Goal: Task Accomplishment & Management: Complete application form

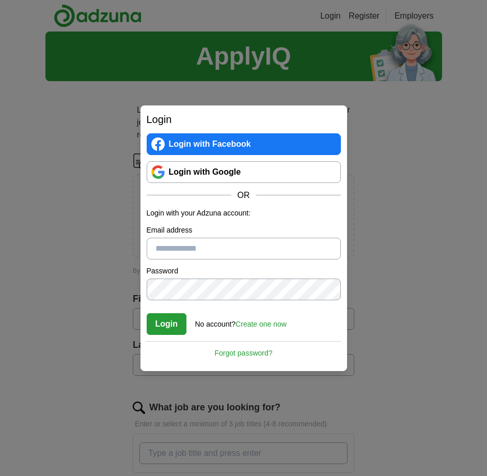
click at [417, 179] on div "Login Login with Facebook Login with Google OR Login with your Adzuna account: …" at bounding box center [243, 238] width 487 height 476
click at [184, 174] on link "Login with Google" at bounding box center [244, 172] width 194 height 22
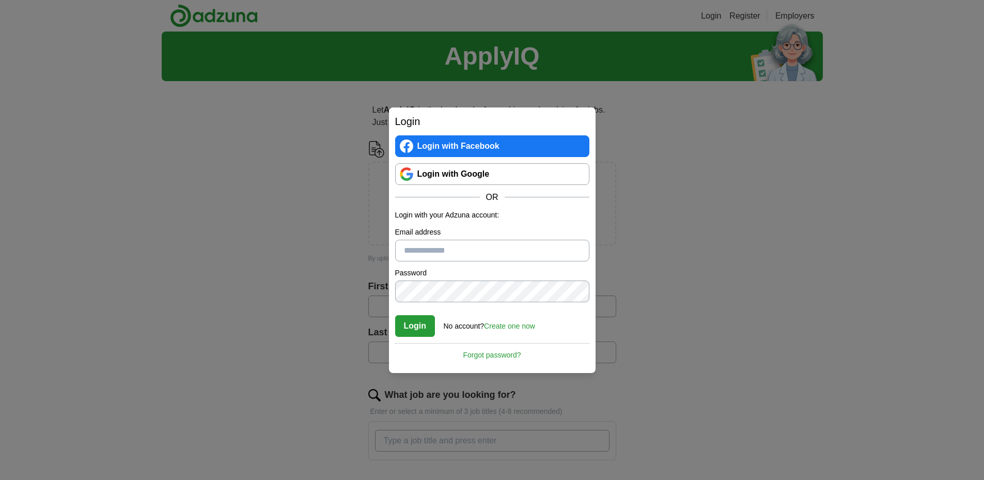
click at [460, 173] on link "Login with Google" at bounding box center [492, 174] width 194 height 22
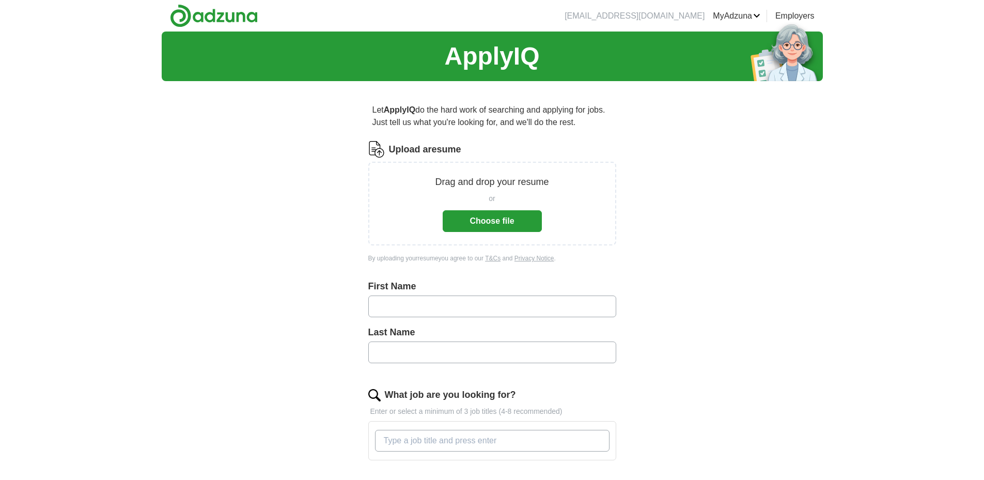
click at [499, 223] on button "Choose file" at bounding box center [492, 221] width 99 height 22
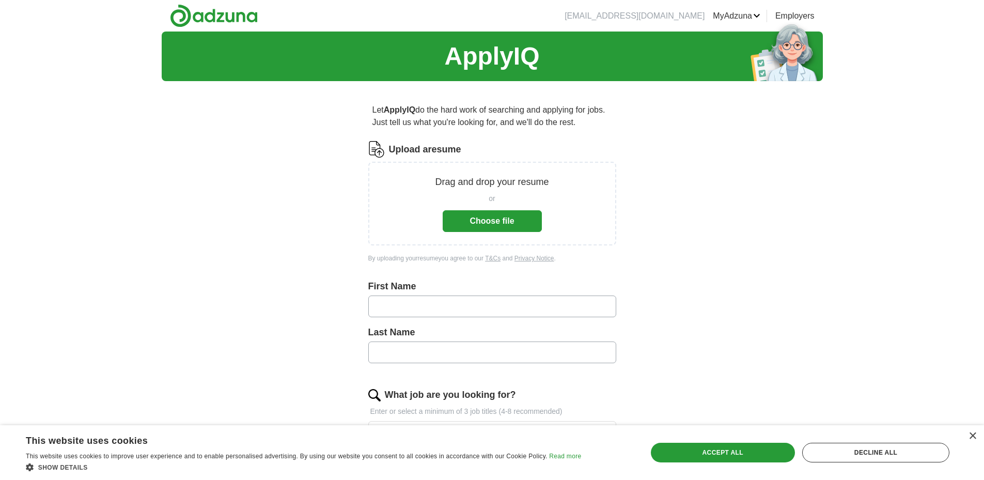
click at [480, 226] on button "Choose file" at bounding box center [492, 221] width 99 height 22
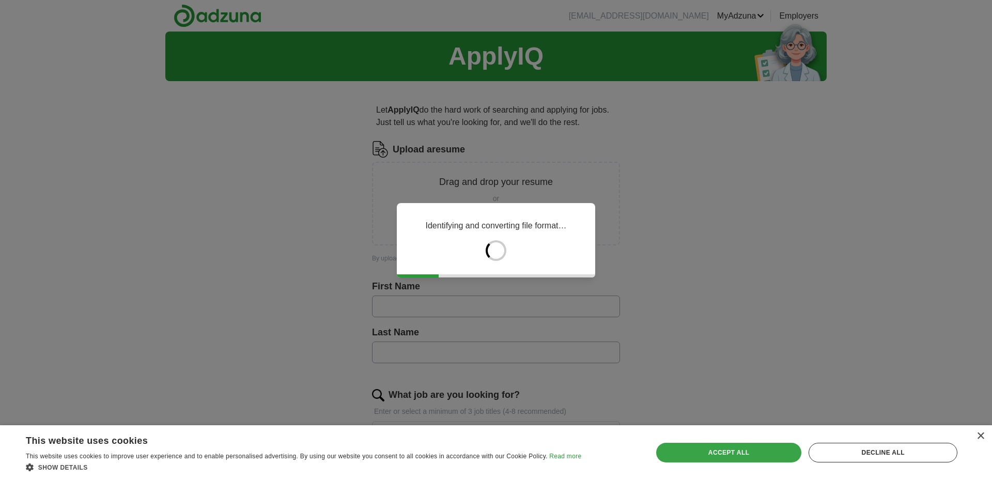
click at [705, 446] on div "Accept all" at bounding box center [729, 453] width 146 height 20
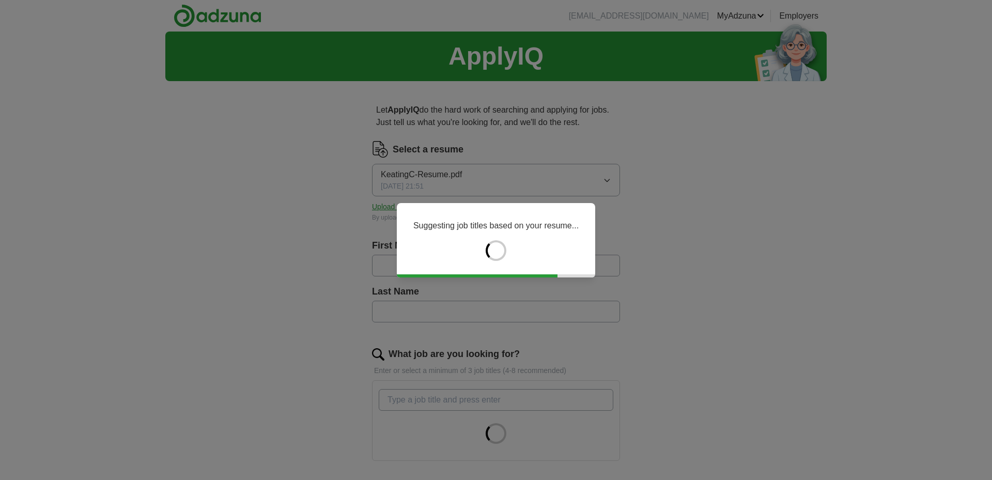
type input "**********"
type input "*******"
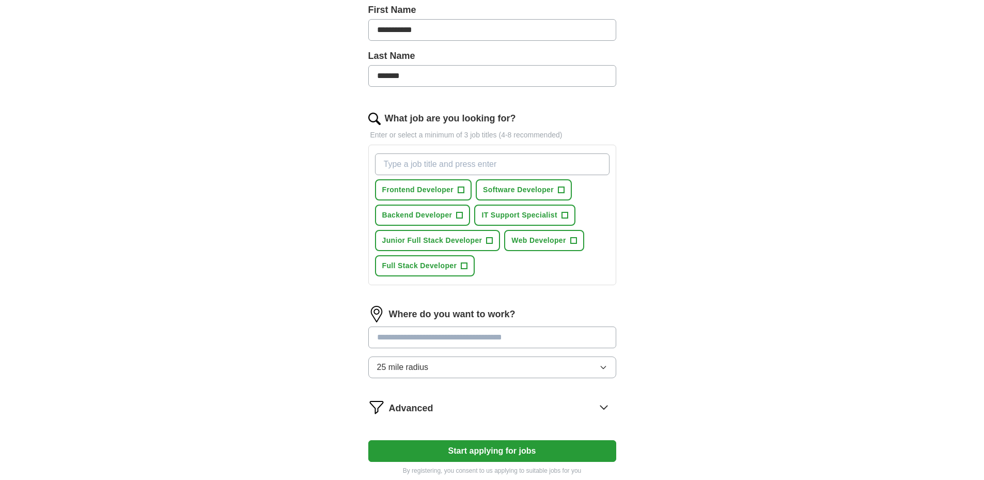
drag, startPoint x: 284, startPoint y: 265, endPoint x: 270, endPoint y: 324, distance: 61.5
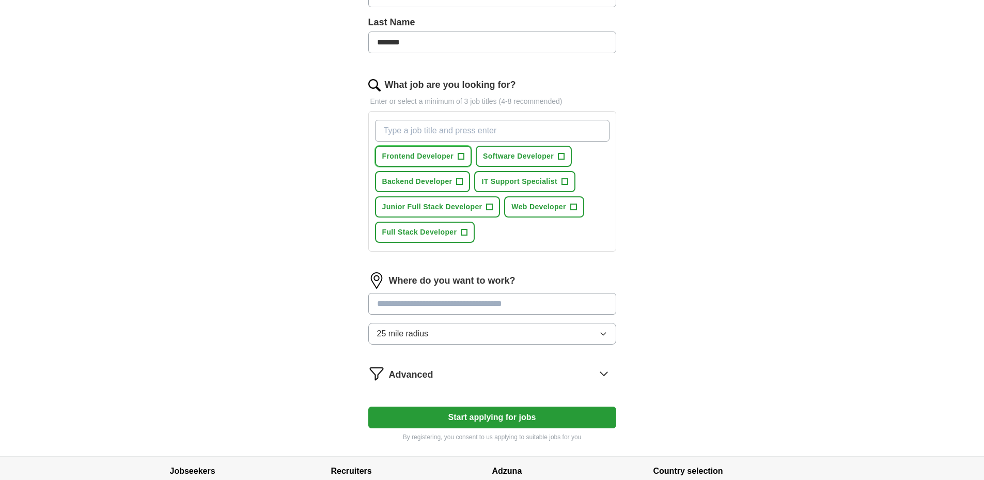
click at [457, 151] on button "Frontend Developer +" at bounding box center [423, 156] width 97 height 21
click at [528, 154] on span "Software Developer" at bounding box center [518, 156] width 71 height 11
click at [449, 184] on span "Backend Developer" at bounding box center [417, 181] width 70 height 11
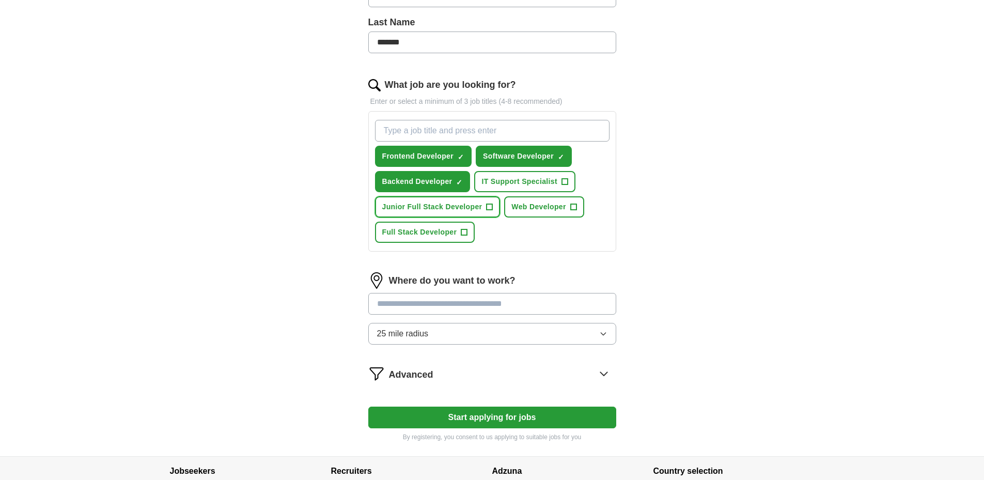
click at [441, 200] on button "Junior Full Stack Developer +" at bounding box center [438, 206] width 126 height 21
click at [437, 185] on span "Backend Developer" at bounding box center [417, 181] width 70 height 11
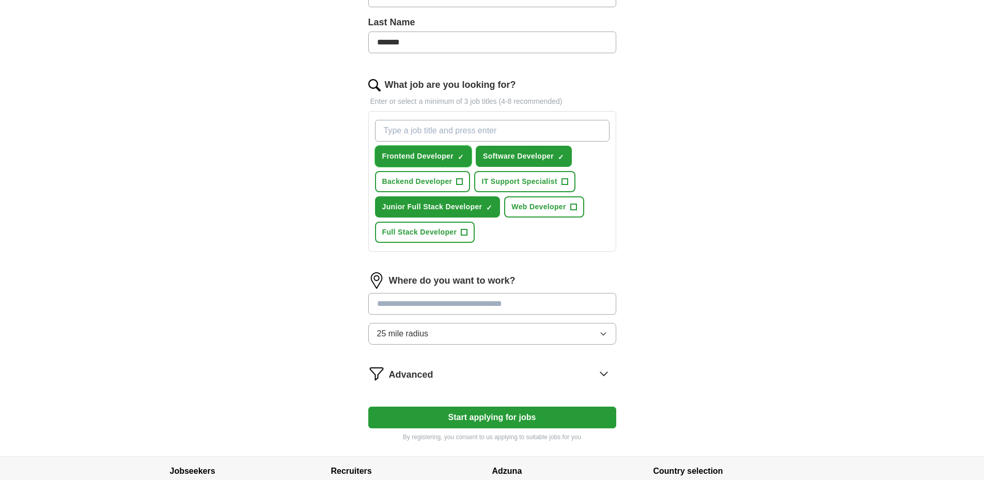
click at [438, 152] on span "Frontend Developer" at bounding box center [418, 156] width 72 height 11
click at [443, 231] on span "Full Stack Developer" at bounding box center [419, 232] width 75 height 11
click at [568, 209] on button "Web Developer +" at bounding box center [544, 206] width 80 height 21
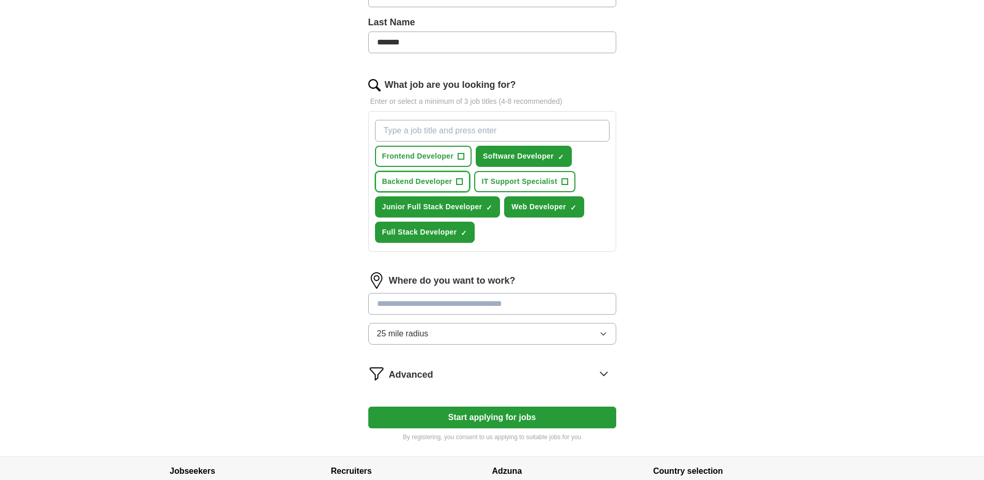
click at [426, 177] on span "Backend Developer" at bounding box center [417, 181] width 70 height 11
click at [415, 157] on span "Frontend Developer" at bounding box center [418, 156] width 72 height 11
click at [444, 128] on input "What job are you looking for?" at bounding box center [492, 131] width 235 height 22
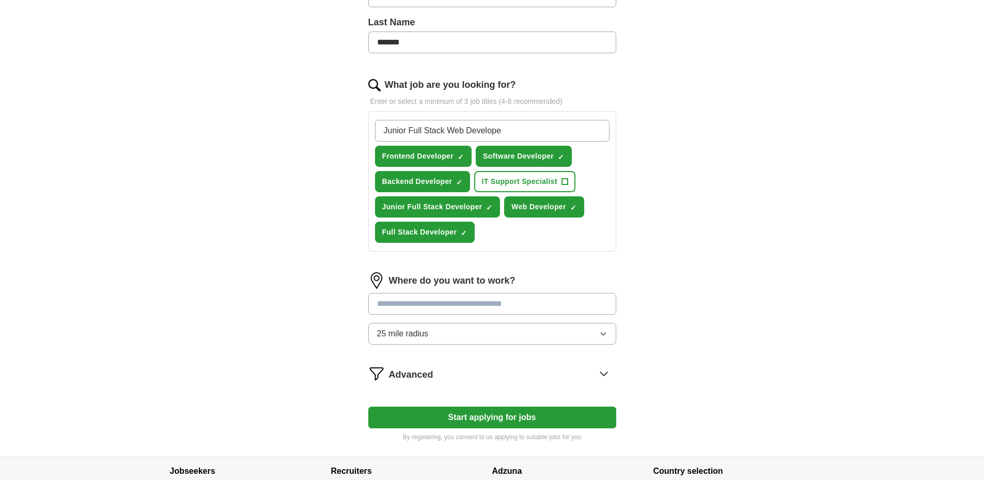
type input "Junior Full Stack Web Developer"
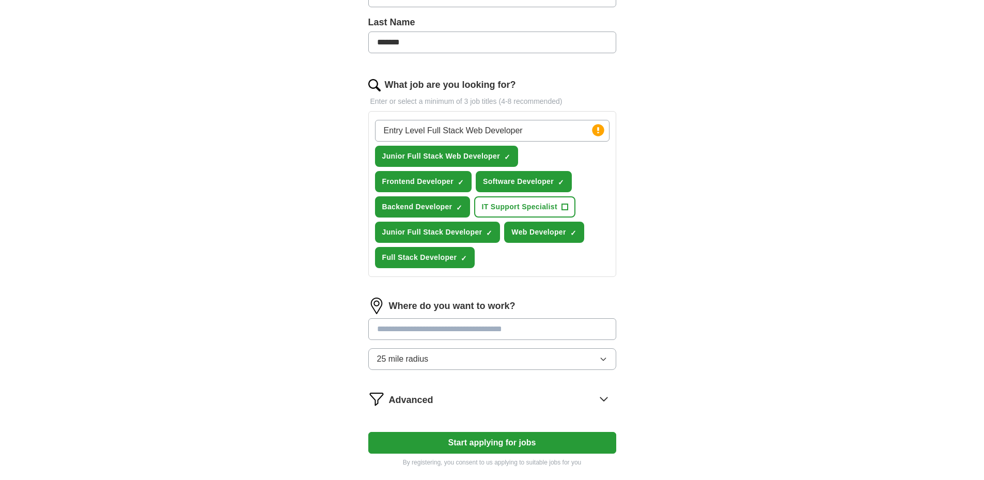
click at [162, 246] on div "**********" at bounding box center [492, 121] width 661 height 719
click at [541, 129] on input "Entry Level Full Stack Web Developer" at bounding box center [492, 131] width 235 height 22
click at [429, 129] on input "Entry Level Full Stack Web Developer" at bounding box center [492, 131] width 235 height 22
type input "Entry Full Stack Web Developer"
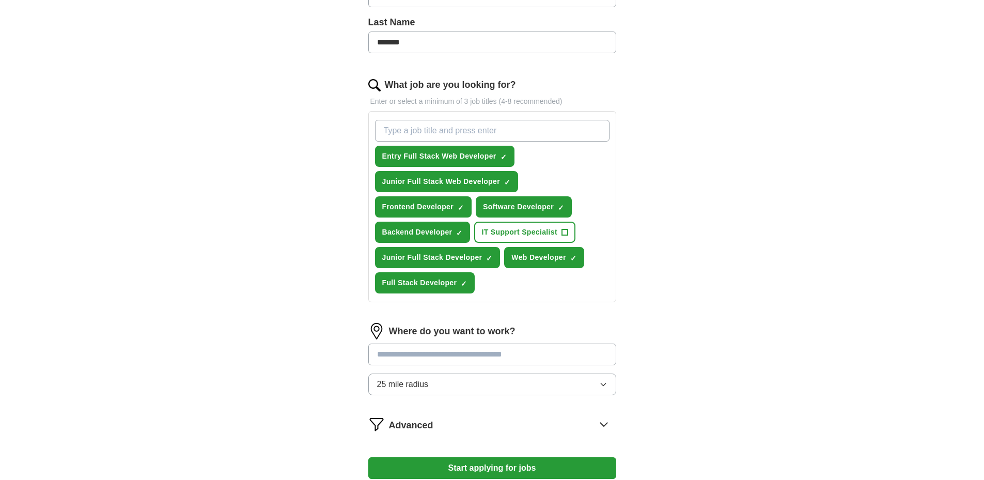
click at [455, 127] on input "What job are you looking for?" at bounding box center [492, 131] width 235 height 22
type input "Entry .NET"
click at [455, 127] on input "What job are you looking for?" at bounding box center [492, 131] width 235 height 22
type input "Entry Full Stack Developer"
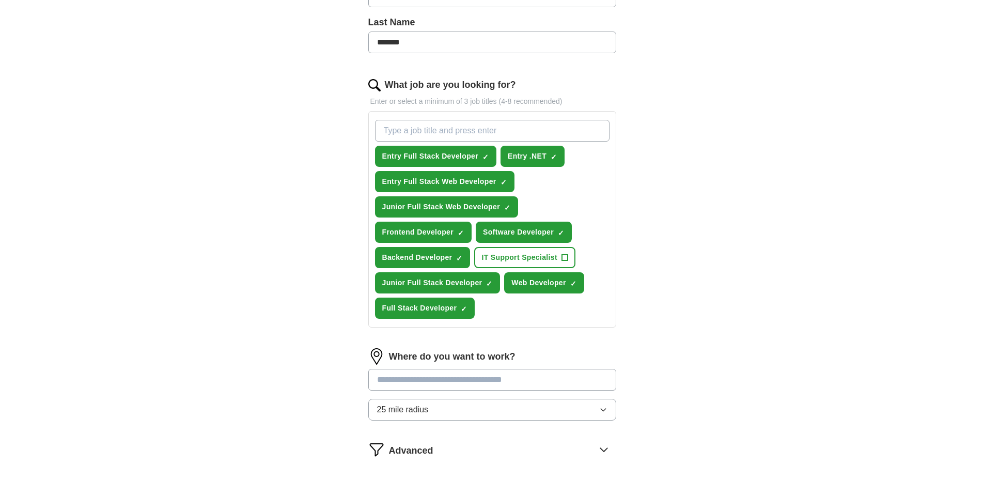
click at [455, 127] on input "What job are you looking for?" at bounding box center [492, 131] width 235 height 22
type input "Javascript"
type input "Node JS"
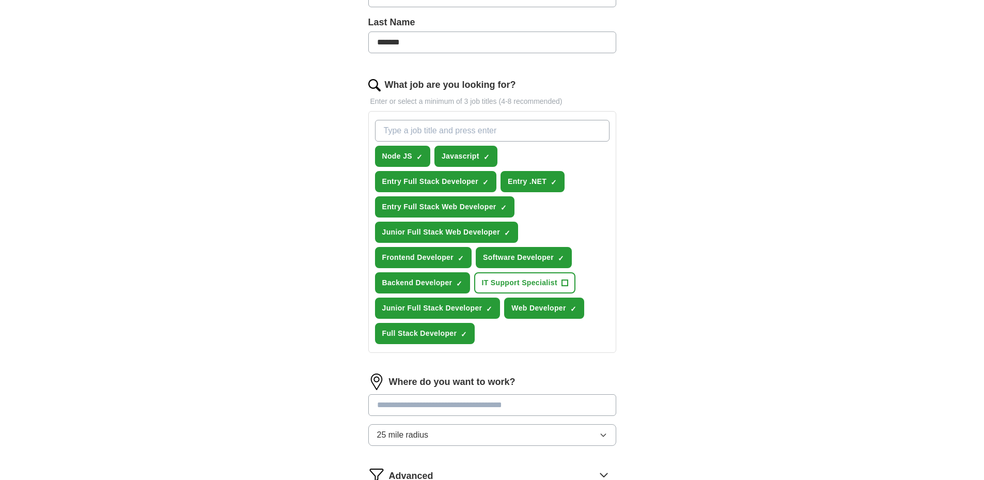
click at [455, 127] on input "What job are you looking for?" at bounding box center [492, 131] width 235 height 22
type input "C#"
click at [455, 127] on input "What job are you looking for?" at bounding box center [492, 131] width 235 height 22
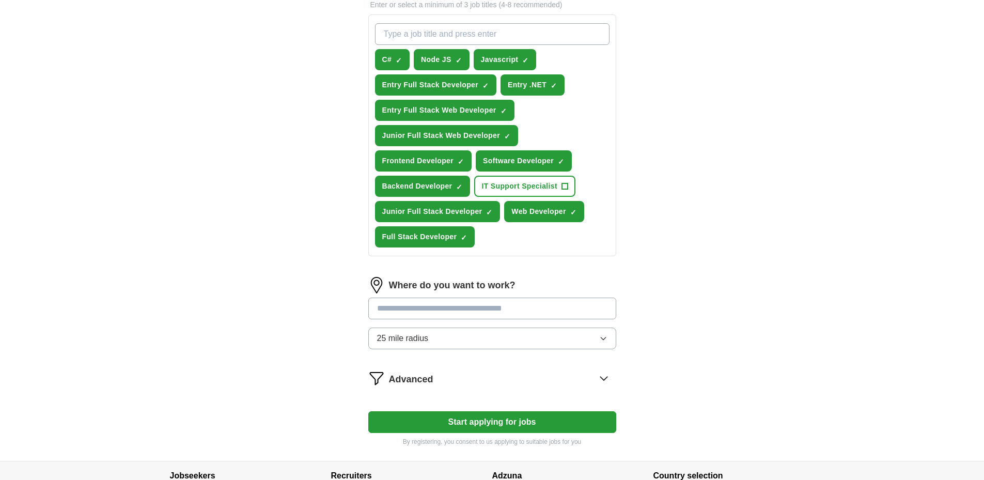
scroll to position [372, 0]
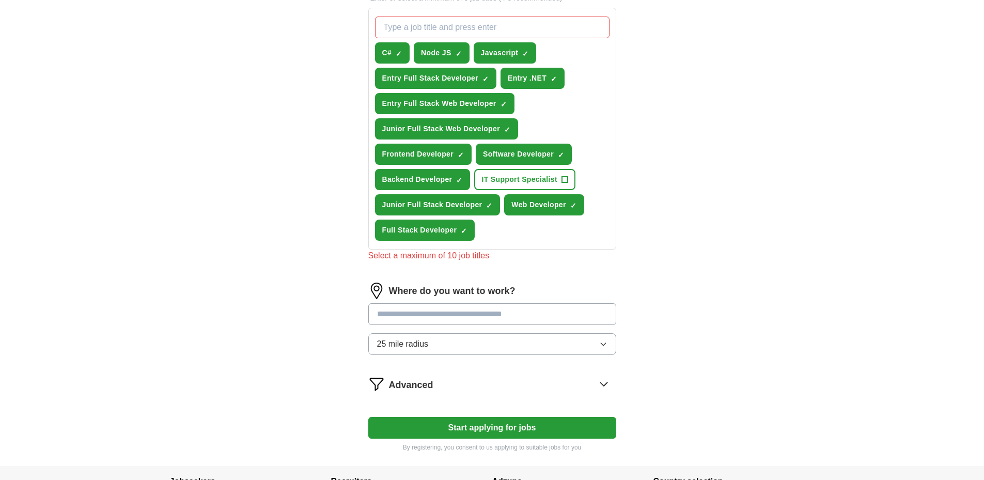
click at [467, 335] on button "25 mile radius" at bounding box center [492, 344] width 248 height 22
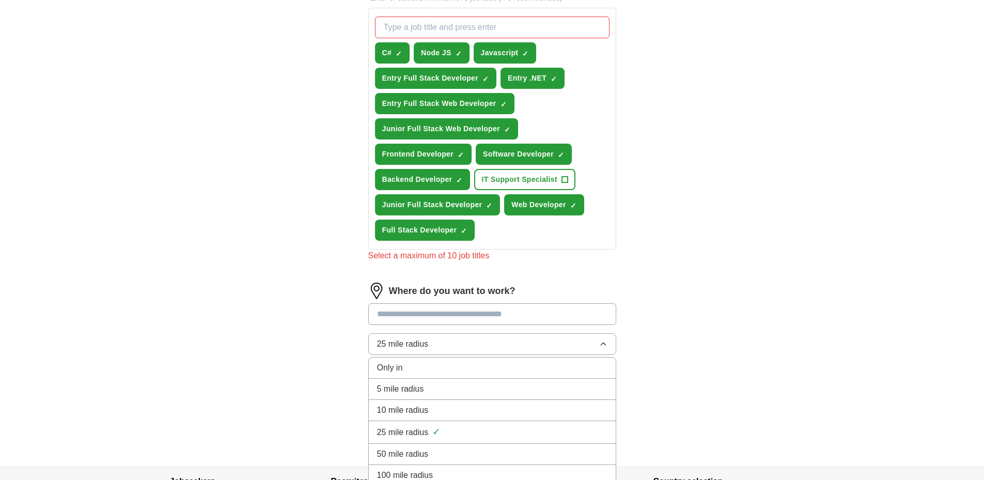
click at [453, 338] on button "25 mile radius" at bounding box center [492, 344] width 248 height 22
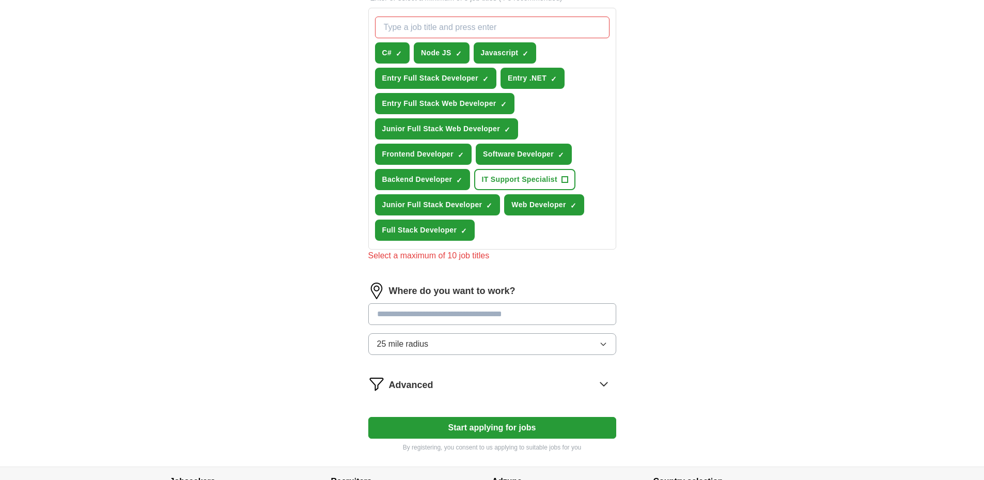
click at [292, 304] on div "**********" at bounding box center [492, 62] width 661 height 807
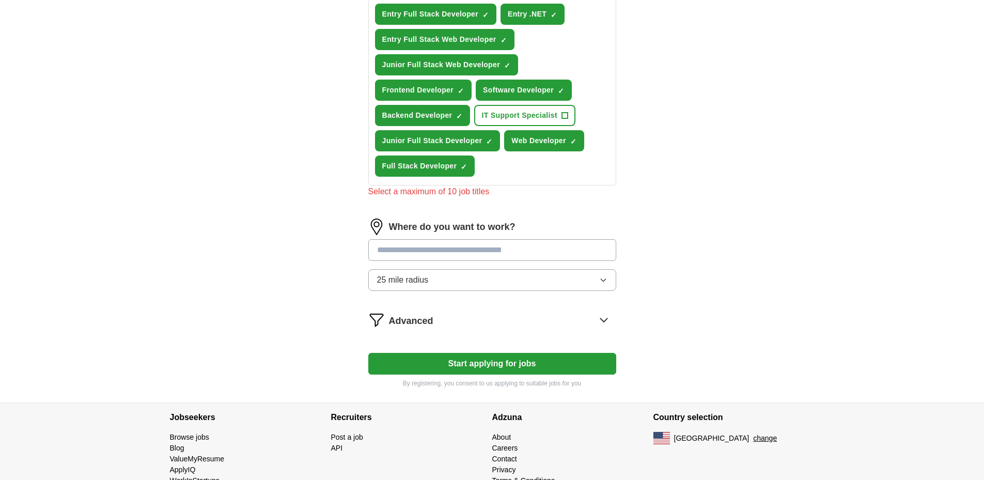
scroll to position [463, 0]
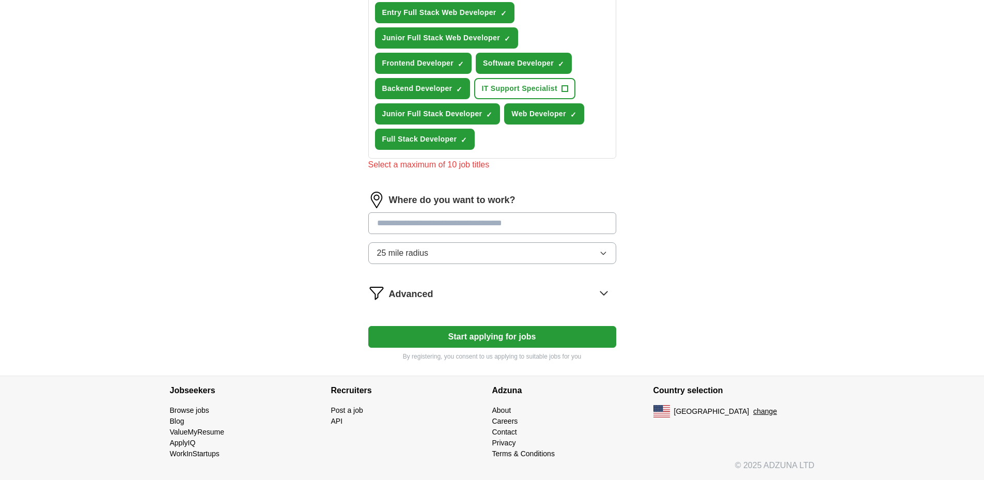
click at [428, 226] on input at bounding box center [492, 223] width 248 height 22
type input "*"
type input "********"
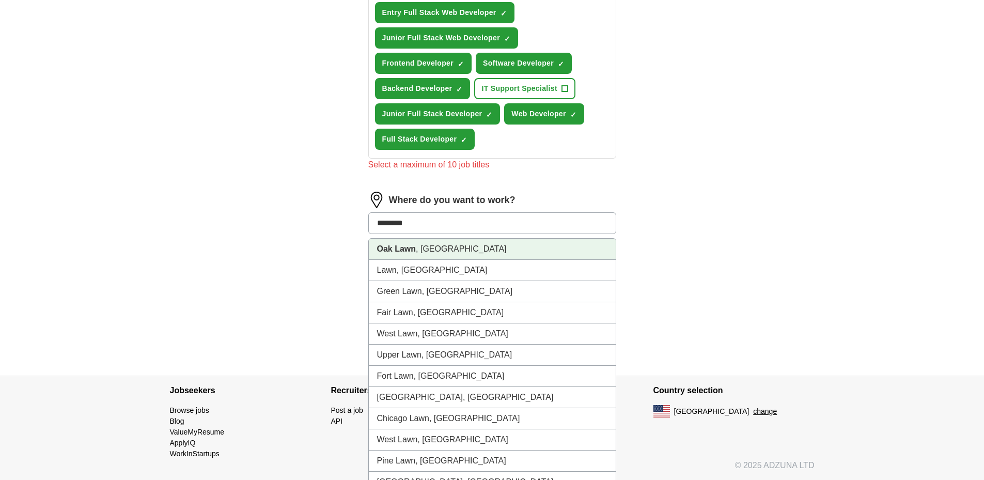
click at [398, 252] on strong "Oak Lawn" at bounding box center [396, 248] width 39 height 9
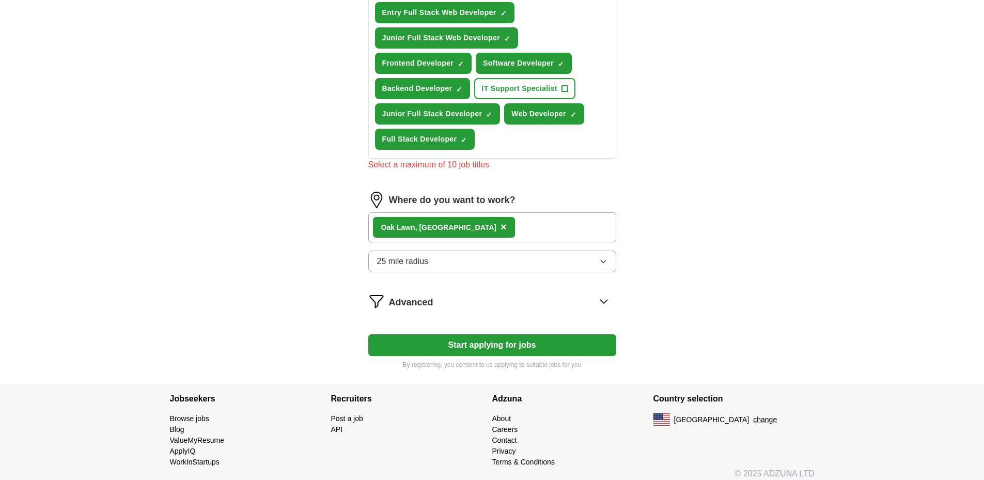
click at [441, 259] on button "25 mile radius" at bounding box center [492, 262] width 248 height 22
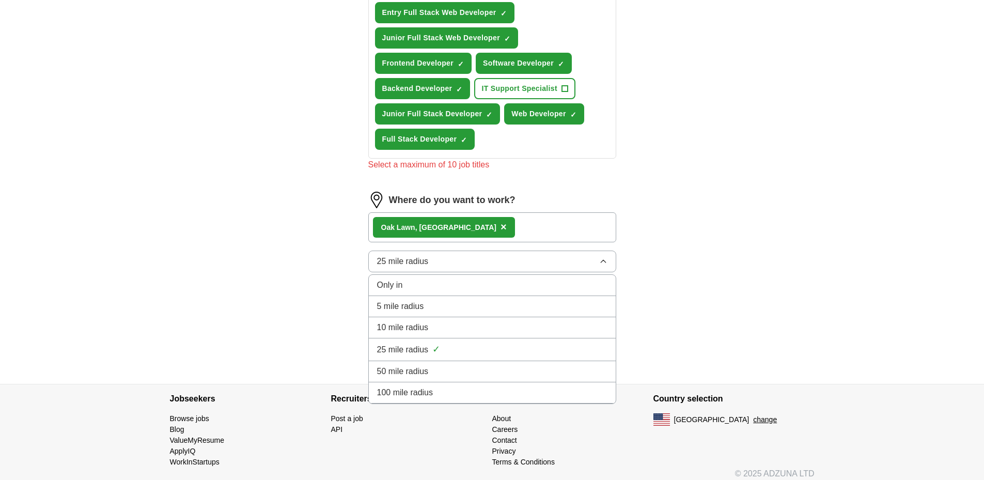
click at [422, 351] on span "25 mile radius" at bounding box center [403, 350] width 52 height 12
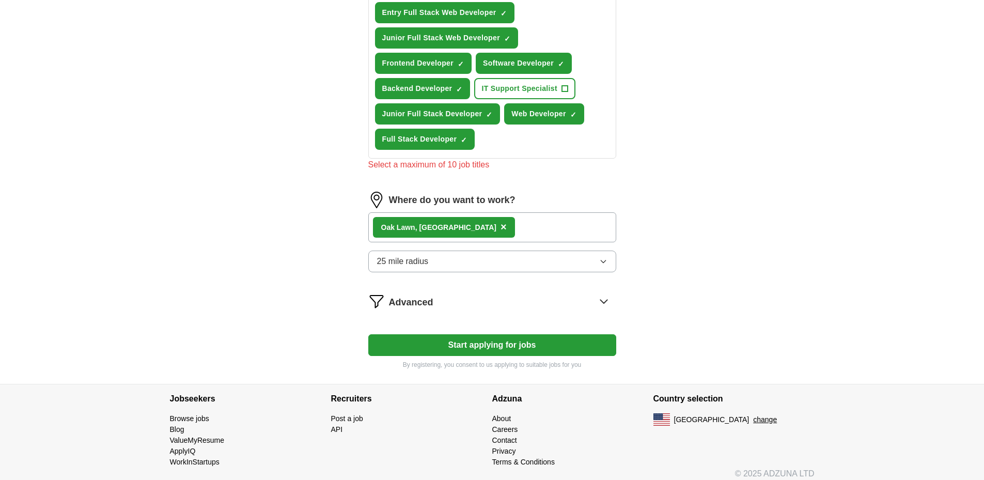
click at [391, 265] on span "25 mile radius" at bounding box center [403, 261] width 52 height 12
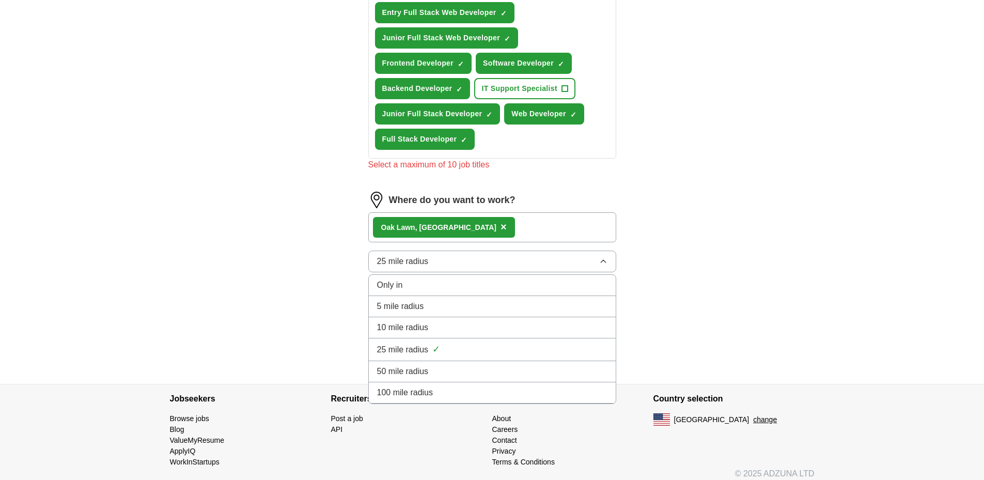
click at [409, 368] on span "50 mile radius" at bounding box center [403, 371] width 52 height 12
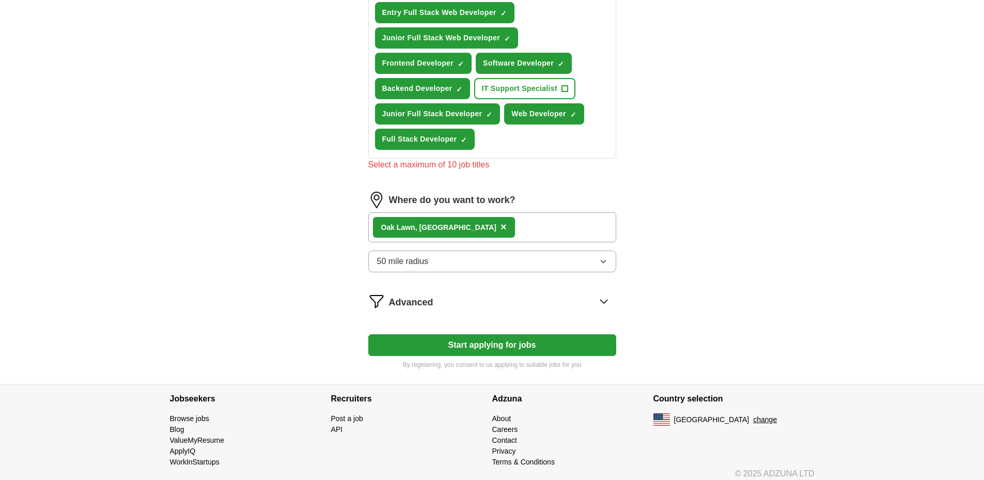
click at [574, 303] on div "Advanced" at bounding box center [502, 301] width 227 height 17
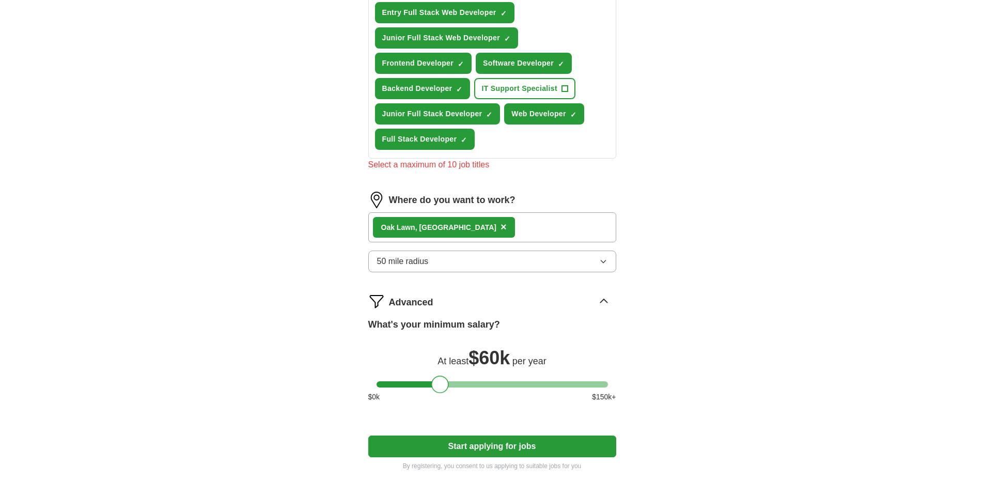
drag, startPoint x: 385, startPoint y: 383, endPoint x: 440, endPoint y: 379, distance: 55.4
click at [440, 379] on div at bounding box center [440, 385] width 18 height 18
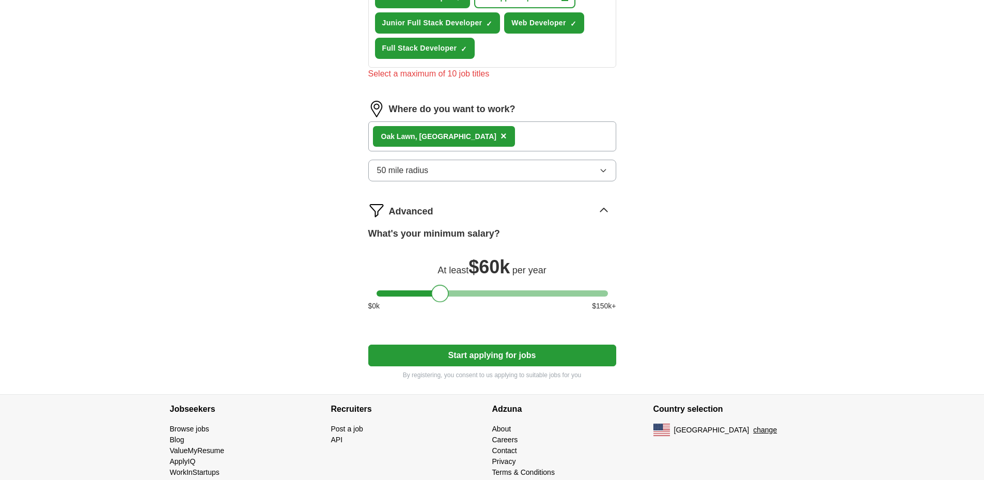
scroll to position [573, 0]
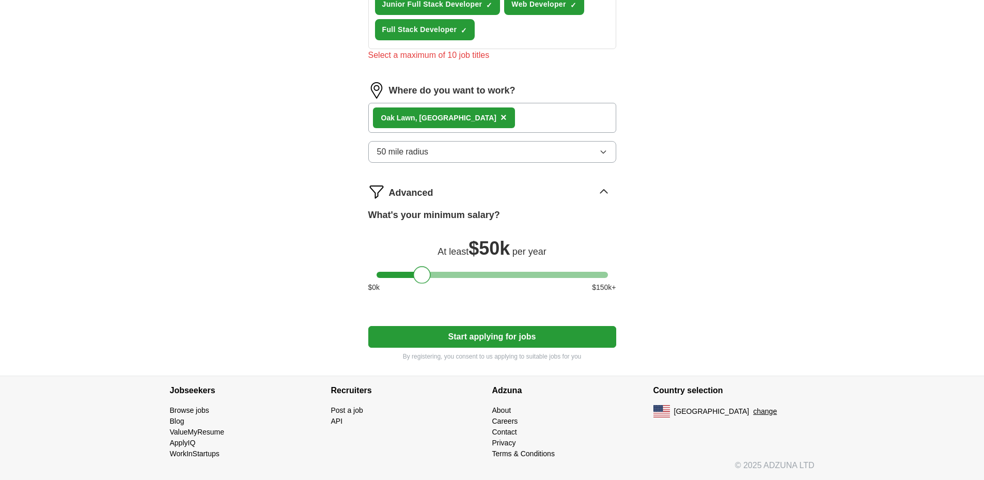
drag, startPoint x: 440, startPoint y: 274, endPoint x: 422, endPoint y: 273, distance: 17.6
click at [422, 273] on div at bounding box center [422, 275] width 18 height 18
click at [483, 332] on button "Start applying for jobs" at bounding box center [492, 337] width 248 height 22
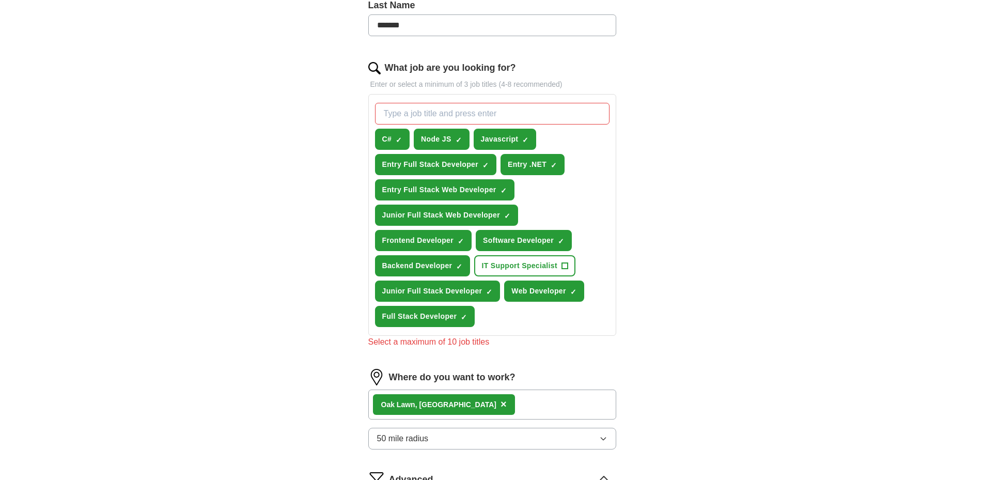
scroll to position [263, 0]
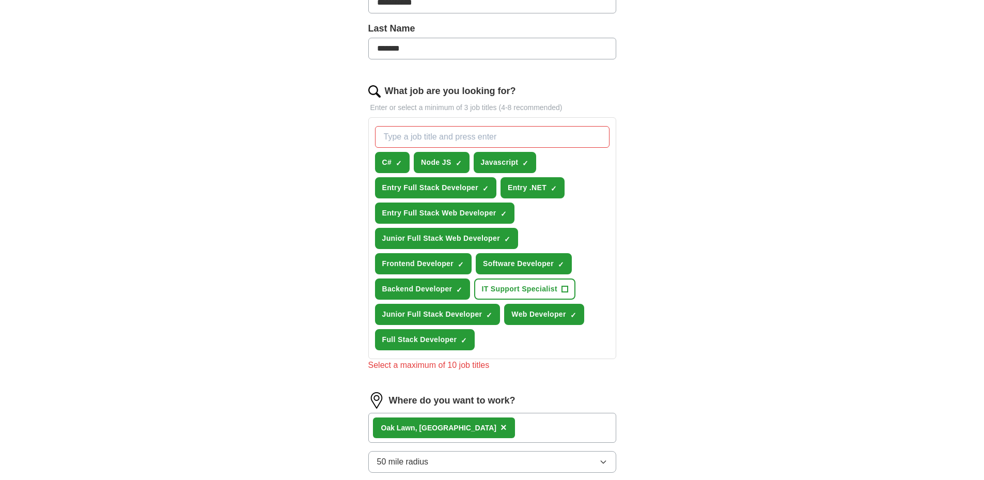
click at [401, 132] on input "What job are you looking for?" at bounding box center [492, 137] width 235 height 22
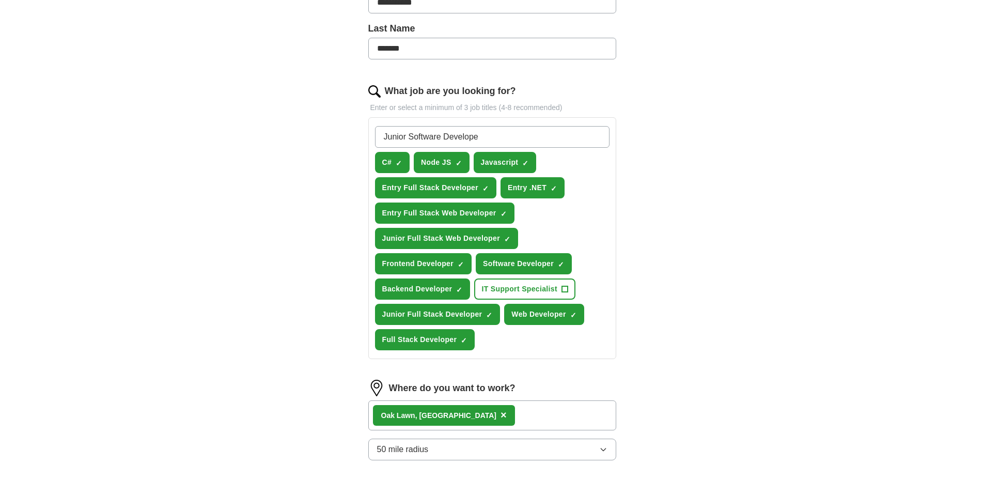
type input "Junior Software Developer"
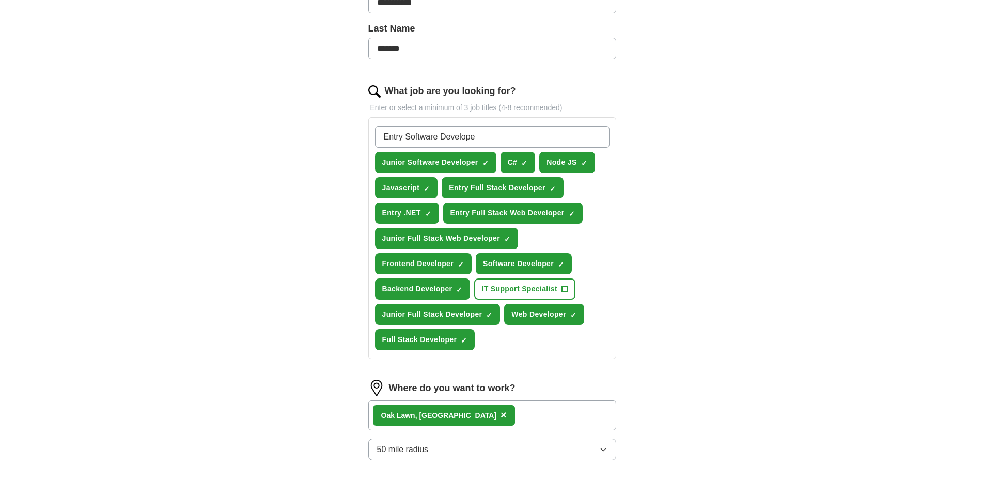
type input "Entry Software Developer"
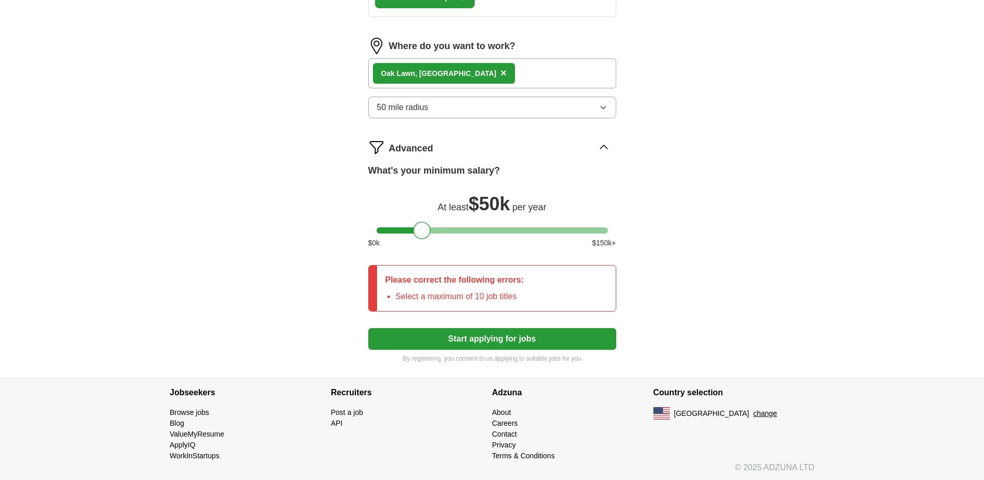
scroll to position [632, 0]
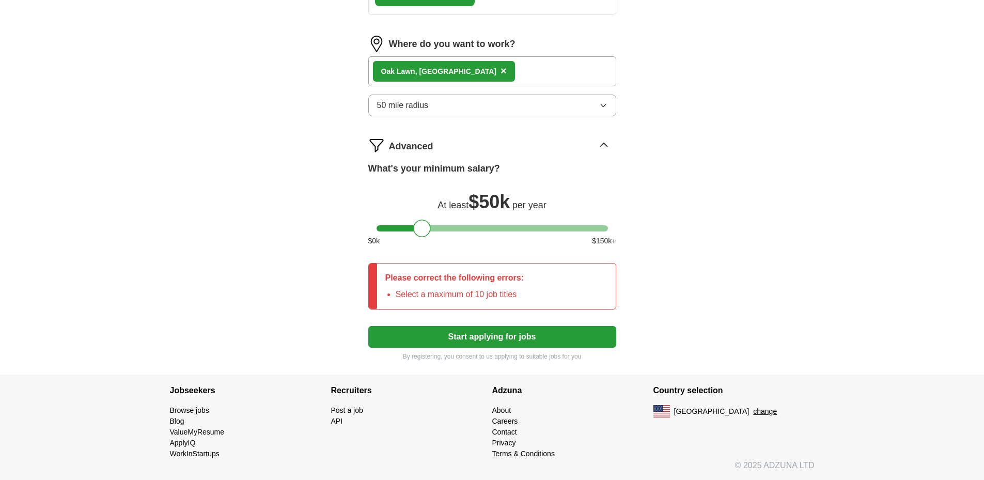
click at [473, 339] on button "Start applying for jobs" at bounding box center [492, 337] width 248 height 22
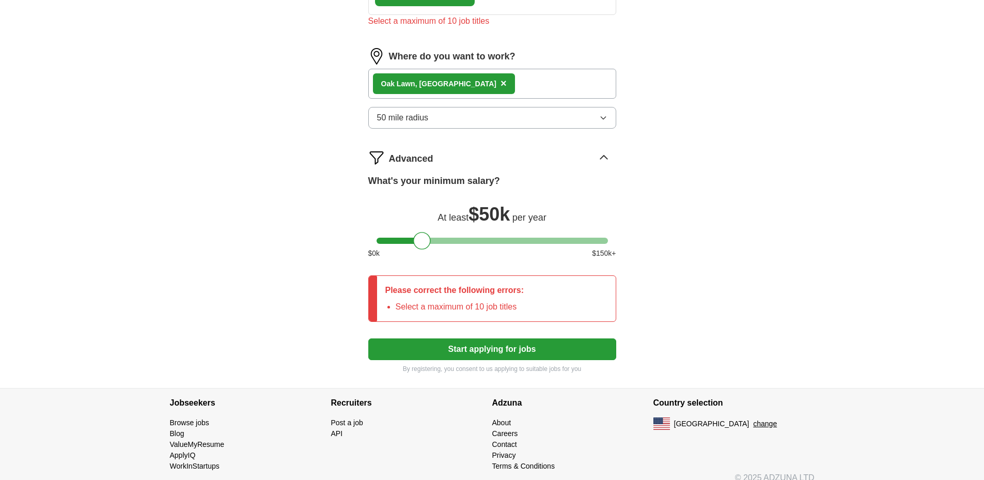
click at [478, 350] on button "Start applying for jobs" at bounding box center [492, 349] width 248 height 22
click at [425, 303] on li "Select a maximum of 10 job titles" at bounding box center [460, 307] width 129 height 12
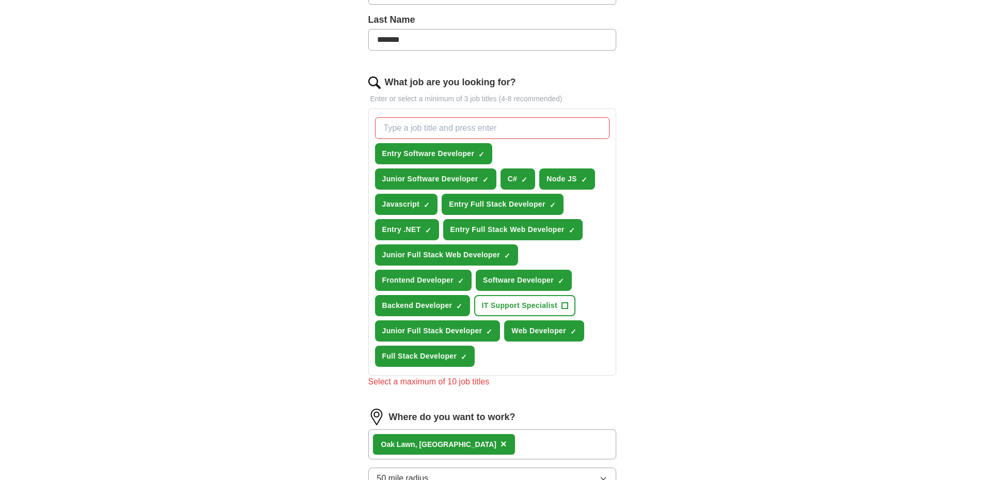
scroll to position [271, 0]
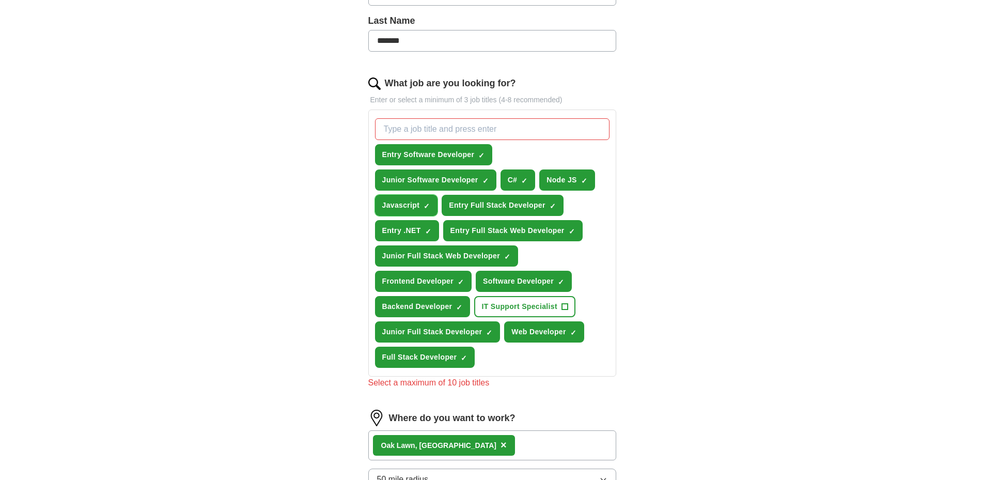
click at [413, 210] on span "Javascript" at bounding box center [401, 205] width 38 height 11
click at [405, 229] on span "Entry .NET" at bounding box center [401, 230] width 39 height 11
click at [519, 179] on button "C# ✓ ×" at bounding box center [518, 179] width 35 height 21
click at [553, 181] on span "Node JS" at bounding box center [562, 180] width 30 height 11
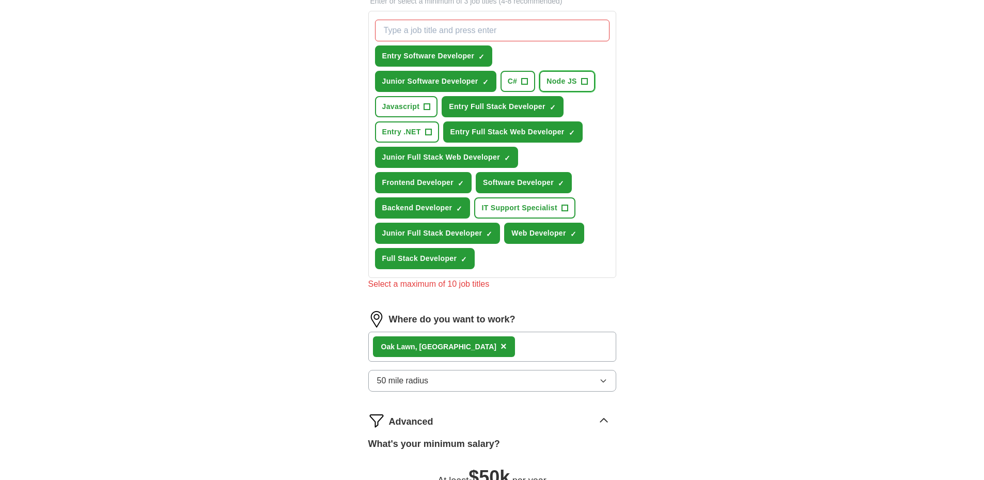
scroll to position [322, 0]
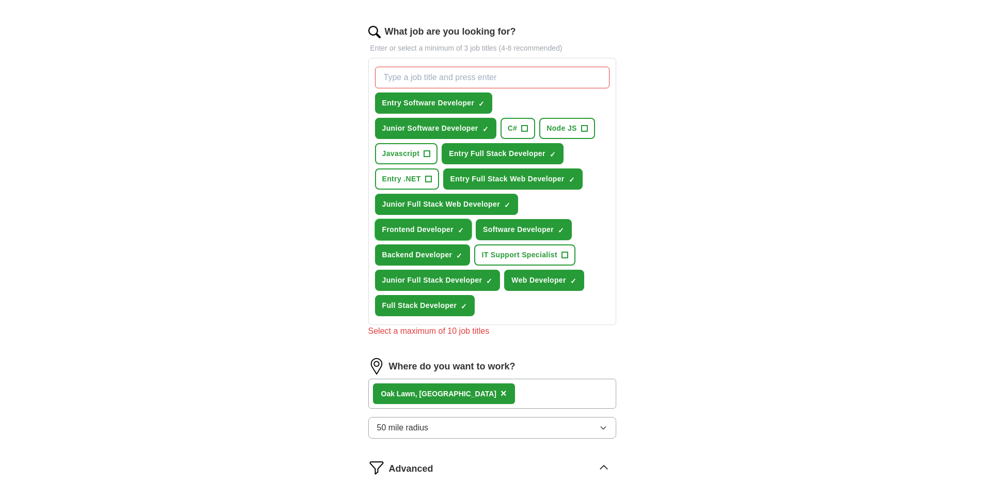
click at [416, 234] on span "Frontend Developer" at bounding box center [418, 229] width 72 height 11
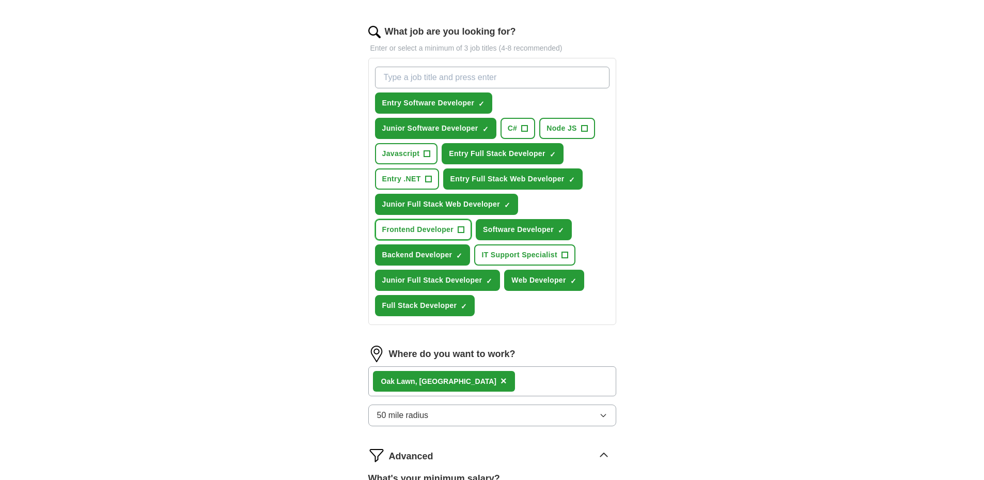
click at [411, 226] on span "Frontend Developer" at bounding box center [418, 229] width 72 height 11
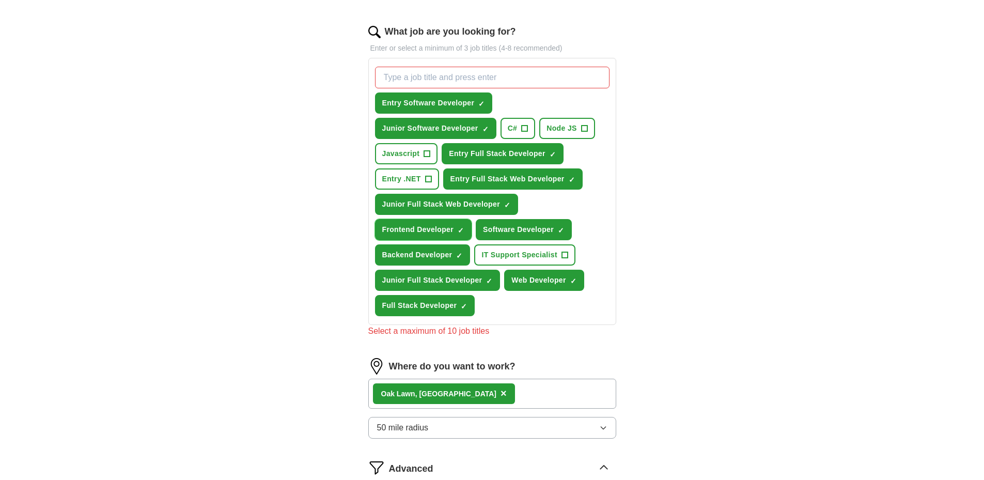
click at [411, 226] on span "Frontend Developer" at bounding box center [418, 229] width 72 height 11
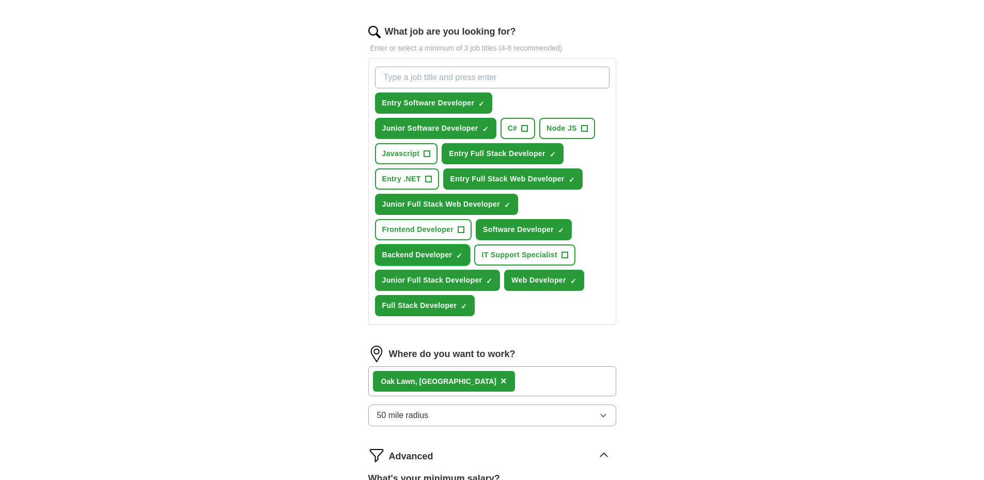
click at [416, 251] on span "Backend Developer" at bounding box center [417, 255] width 70 height 11
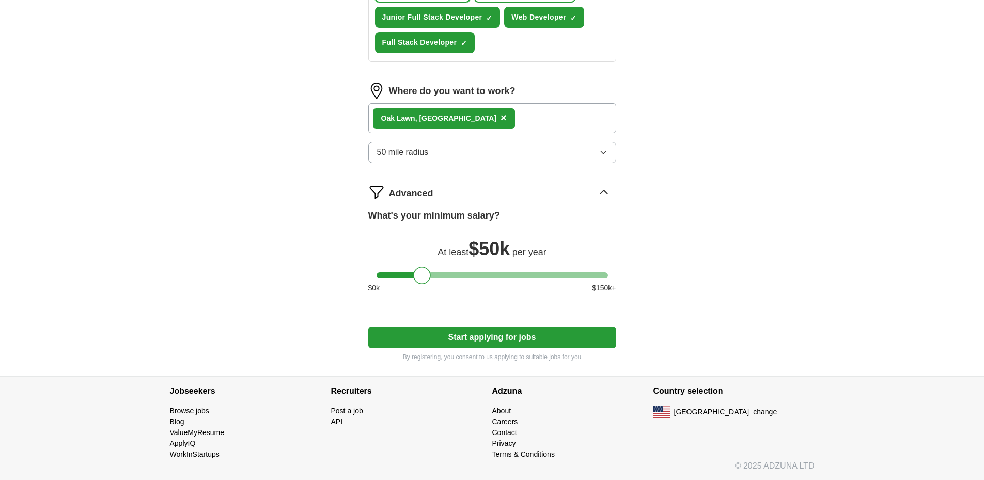
scroll to position [586, 0]
click at [499, 332] on button "Start applying for jobs" at bounding box center [492, 337] width 248 height 22
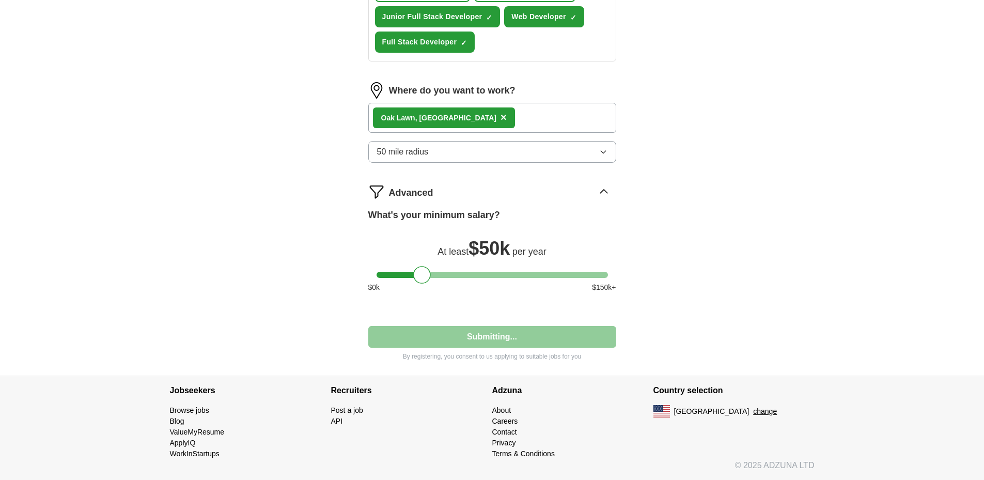
select select "**"
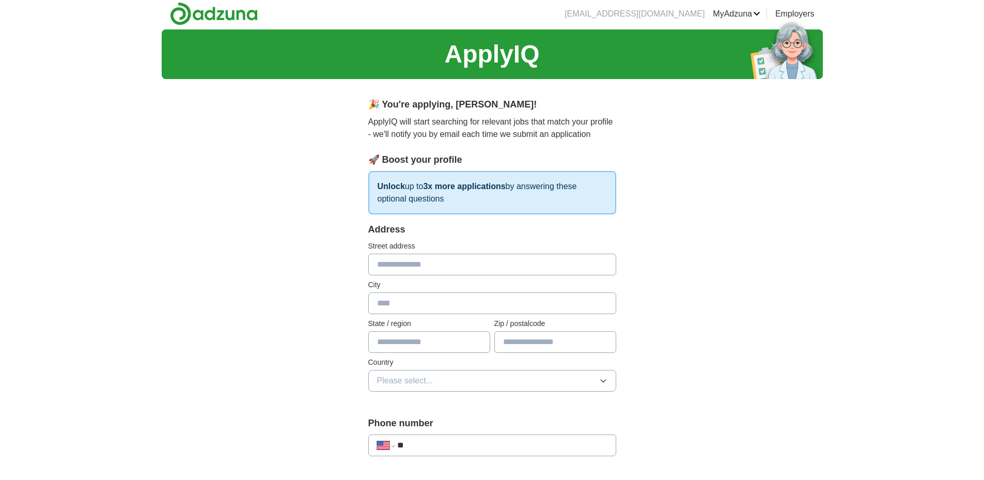
scroll to position [0, 0]
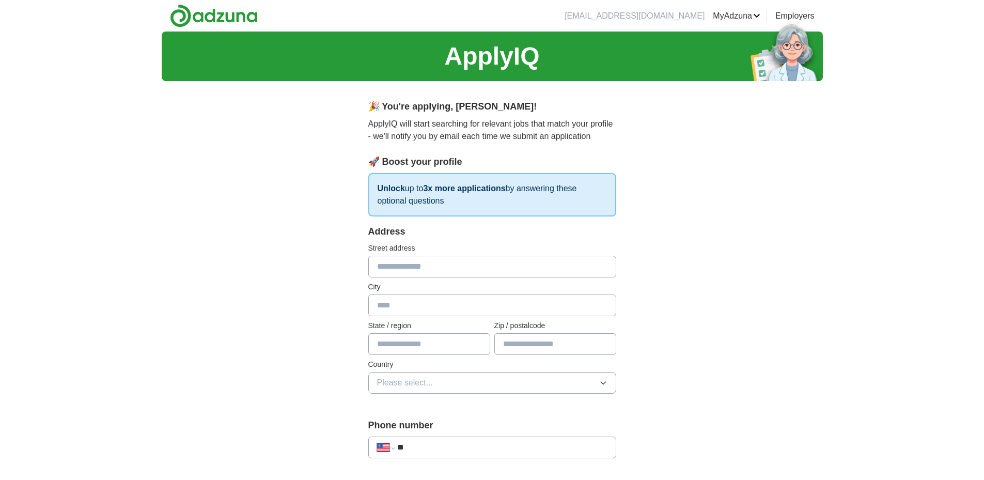
click at [458, 264] on input "text" at bounding box center [492, 267] width 248 height 22
type input "**********"
type input "*******"
type input "**"
type input "*****"
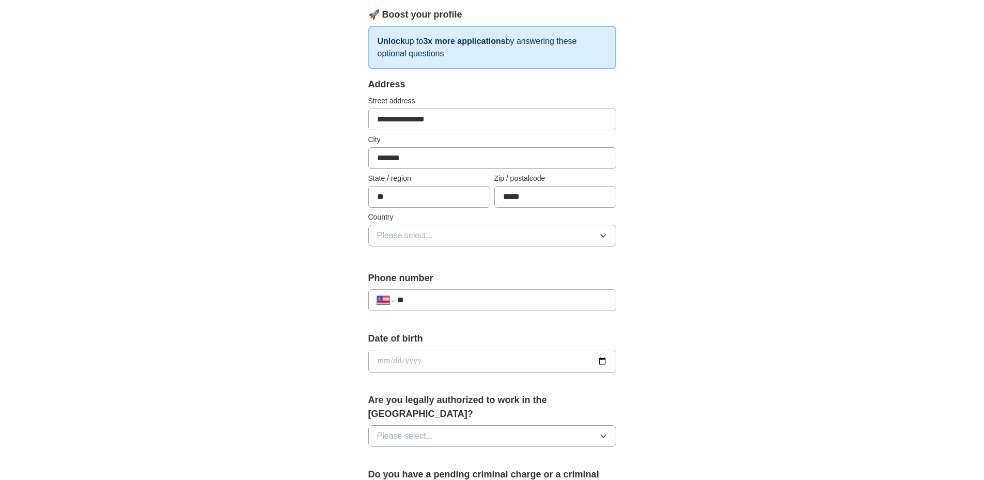
scroll to position [155, 0]
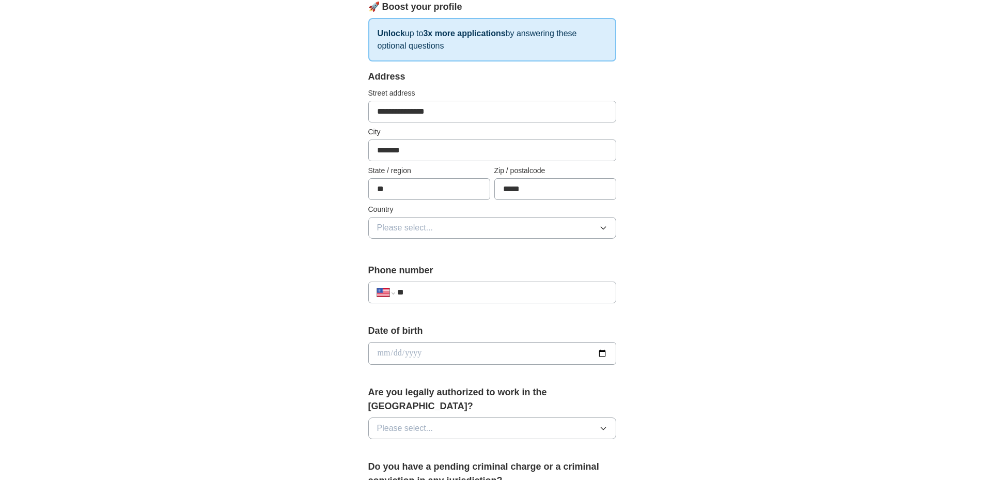
click at [459, 228] on button "Please select..." at bounding box center [492, 228] width 248 height 22
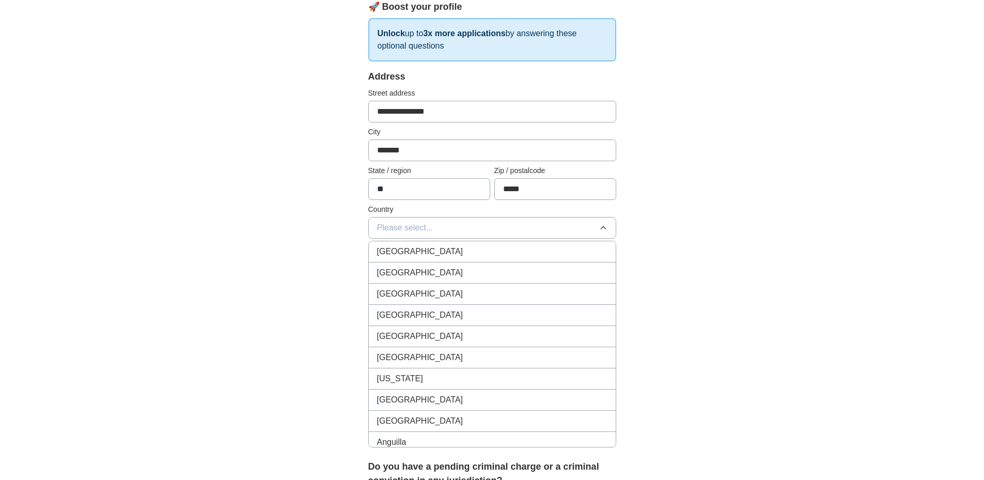
click at [425, 266] on li "[GEOGRAPHIC_DATA]" at bounding box center [492, 272] width 247 height 21
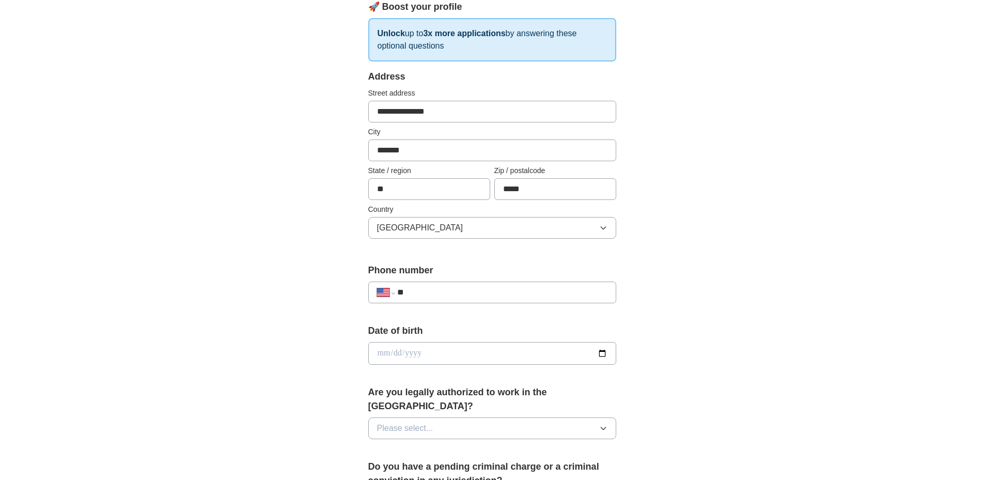
click at [292, 187] on div "**********" at bounding box center [492, 347] width 661 height 941
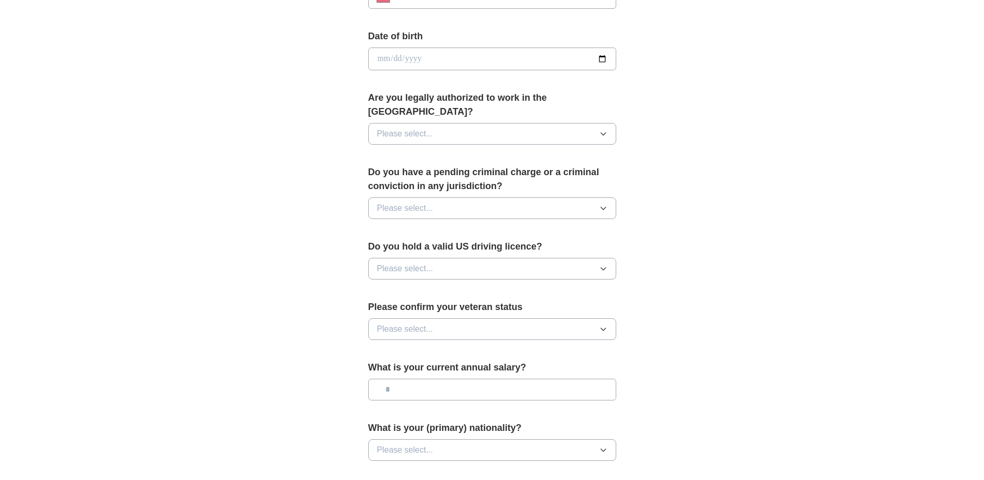
scroll to position [465, 0]
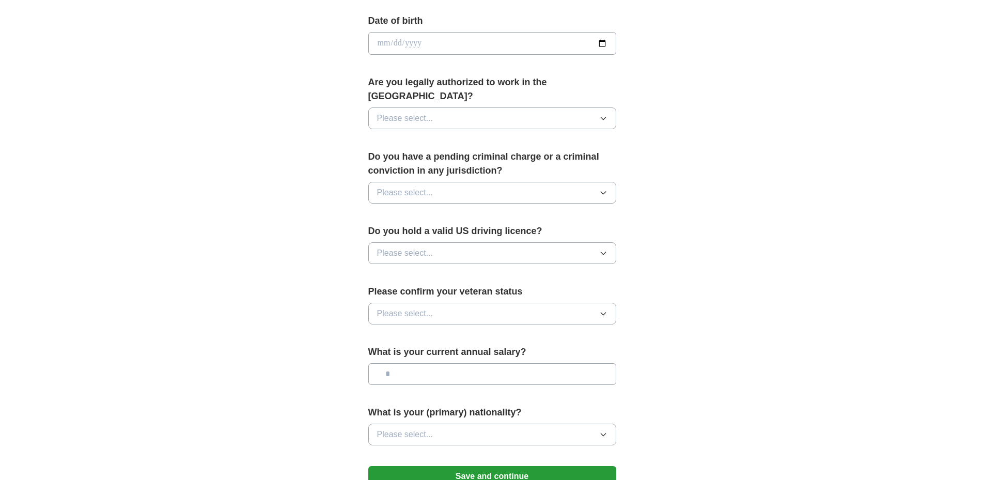
click at [450, 36] on input "date" at bounding box center [492, 43] width 248 height 23
click at [601, 41] on input "date" at bounding box center [492, 43] width 248 height 23
click at [545, 39] on input "date" at bounding box center [492, 43] width 248 height 23
type input "**********"
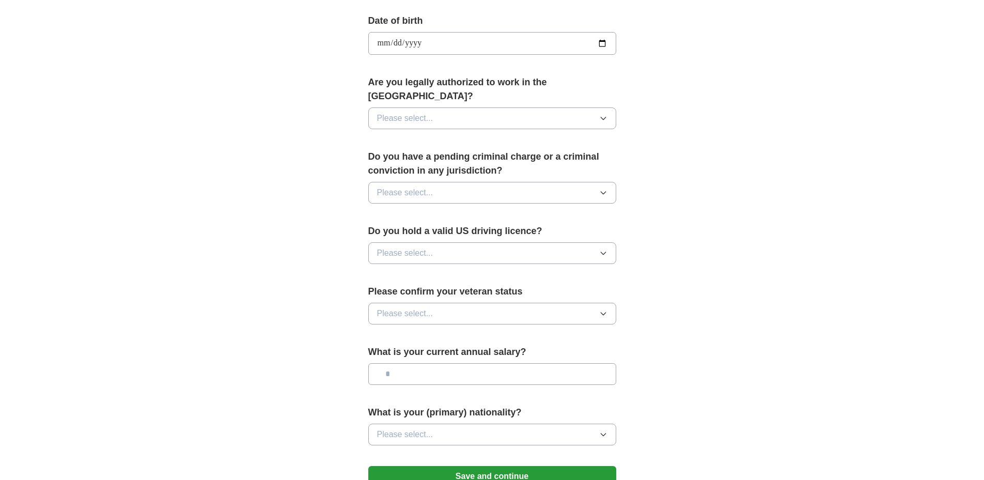
click at [471, 107] on button "Please select..." at bounding box center [492, 118] width 248 height 22
click at [394, 136] on div "Yes" at bounding box center [492, 142] width 230 height 12
click at [433, 182] on button "Please select..." at bounding box center [492, 193] width 248 height 22
click at [393, 231] on div "No" at bounding box center [492, 237] width 230 height 12
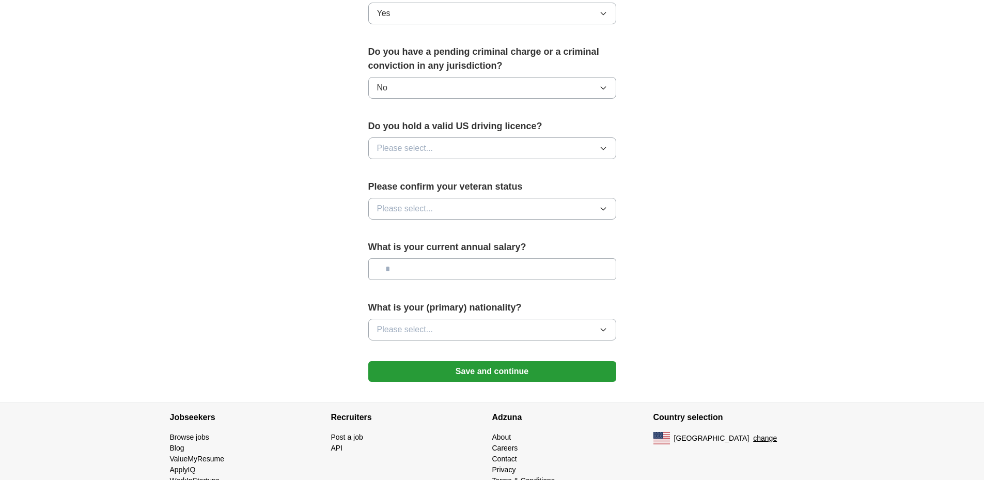
scroll to position [583, 0]
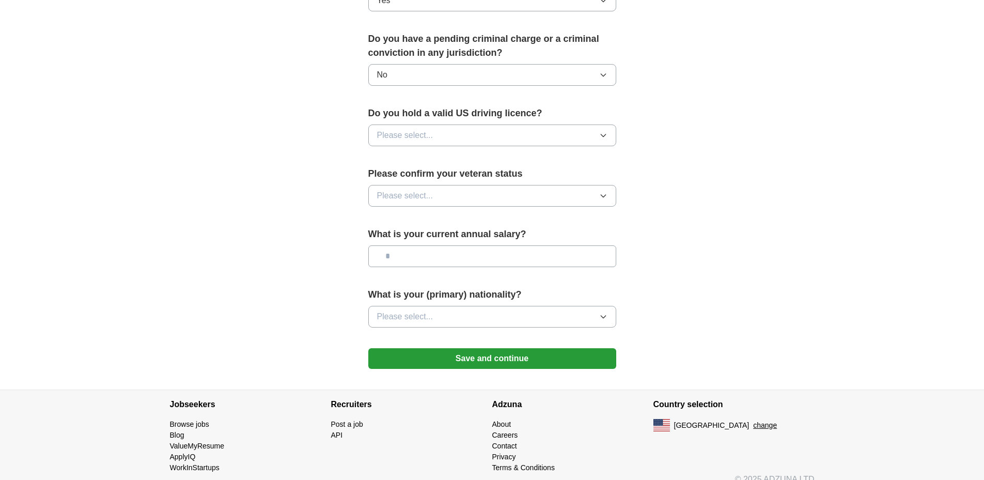
click at [421, 129] on span "Please select..." at bounding box center [405, 135] width 56 height 12
click at [388, 153] on span "Yes" at bounding box center [383, 159] width 13 height 12
click at [411, 190] on span "Please select..." at bounding box center [405, 196] width 56 height 12
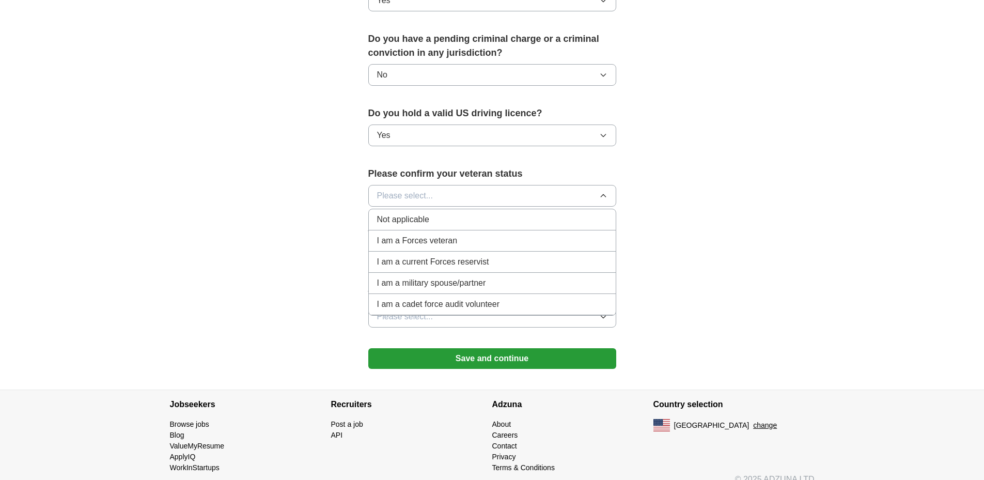
click at [414, 213] on span "Not applicable" at bounding box center [403, 219] width 52 height 12
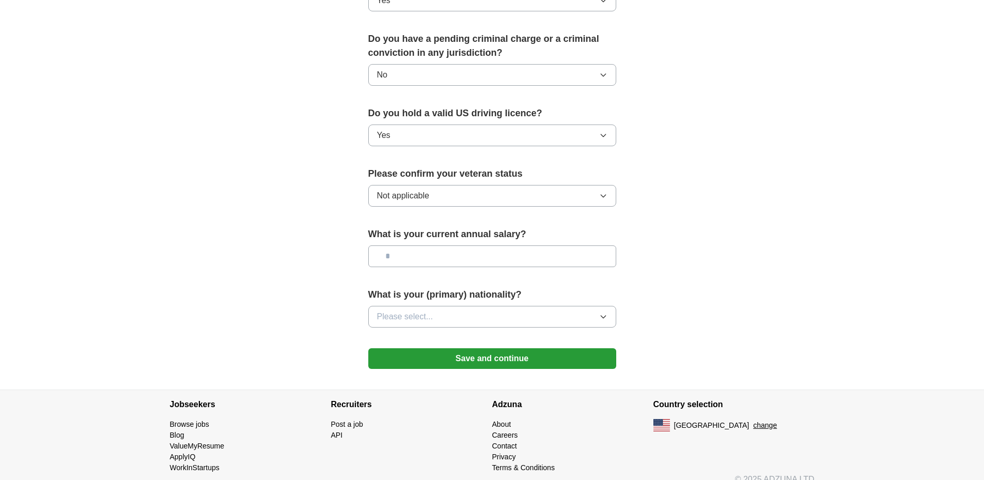
click at [406, 245] on input "text" at bounding box center [492, 256] width 248 height 22
type input "**"
click at [394, 309] on button "Please select..." at bounding box center [492, 317] width 248 height 22
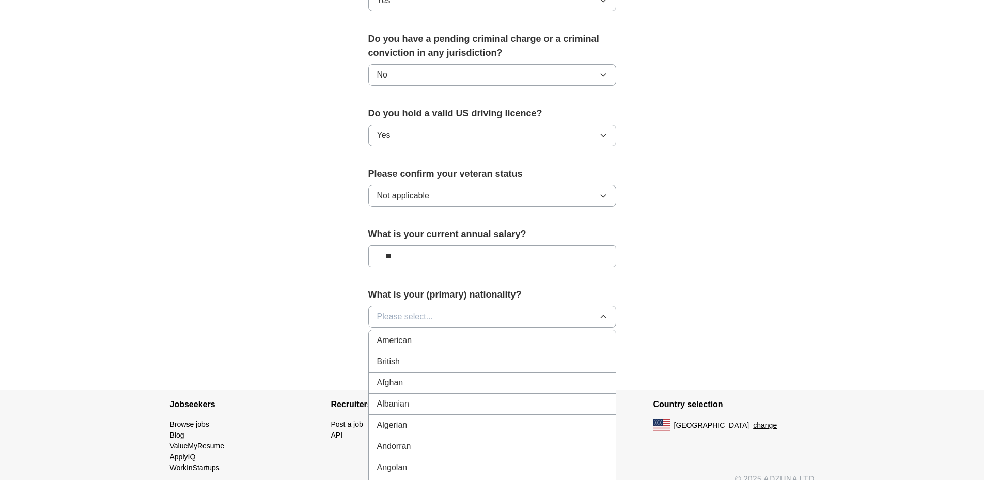
click at [388, 334] on span "American" at bounding box center [394, 340] width 35 height 12
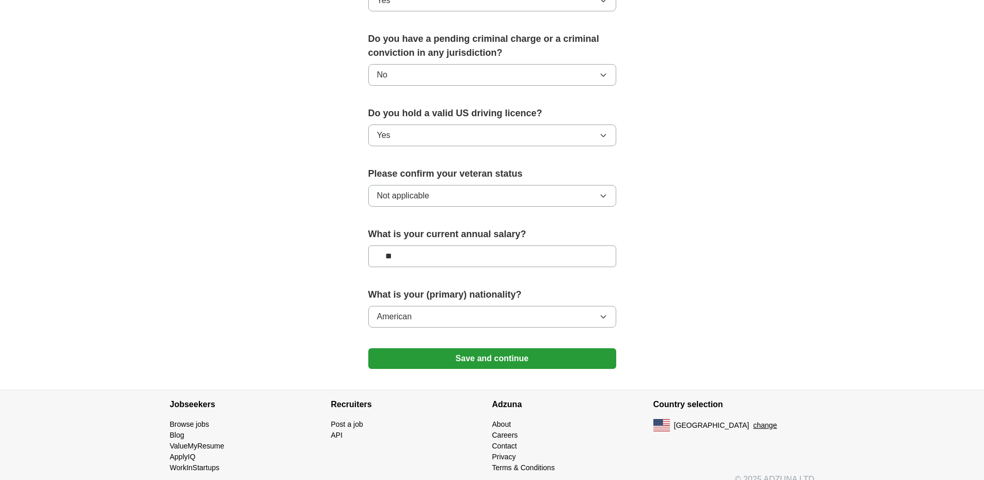
click at [509, 348] on button "Save and continue" at bounding box center [492, 358] width 248 height 21
